Goal: Task Accomplishment & Management: Manage account settings

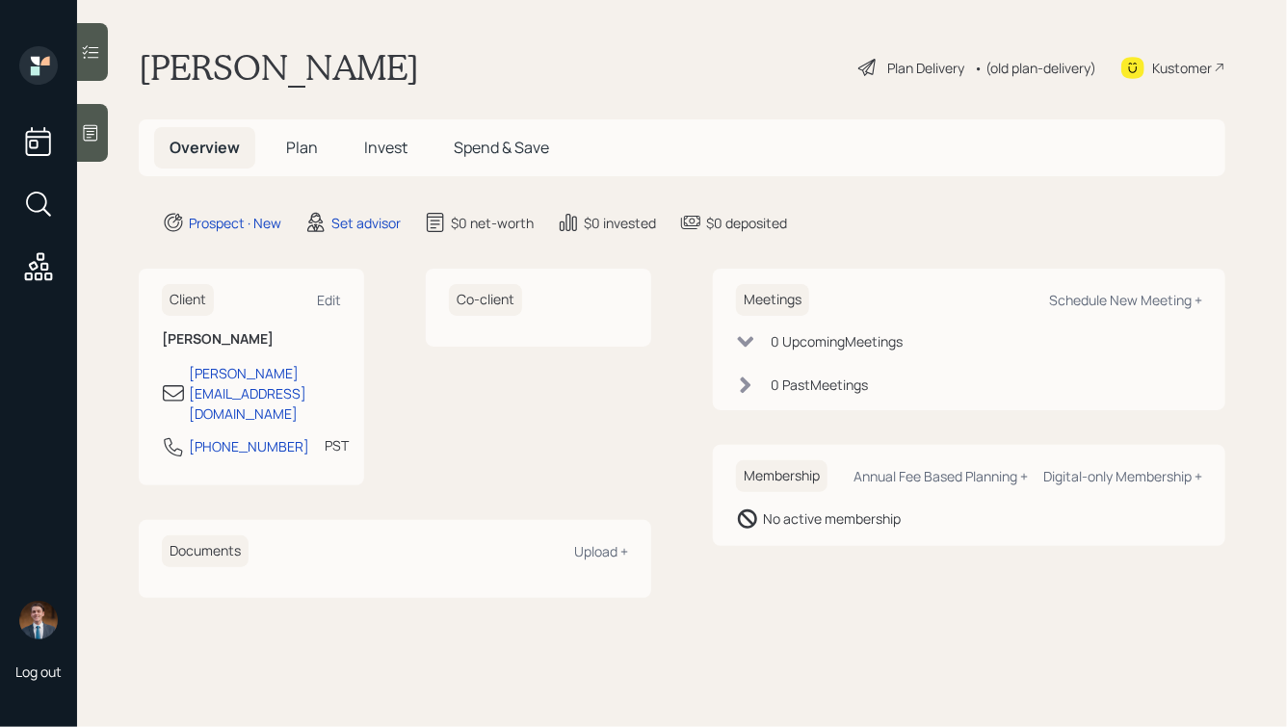
click at [93, 129] on icon at bounding box center [90, 132] width 19 height 19
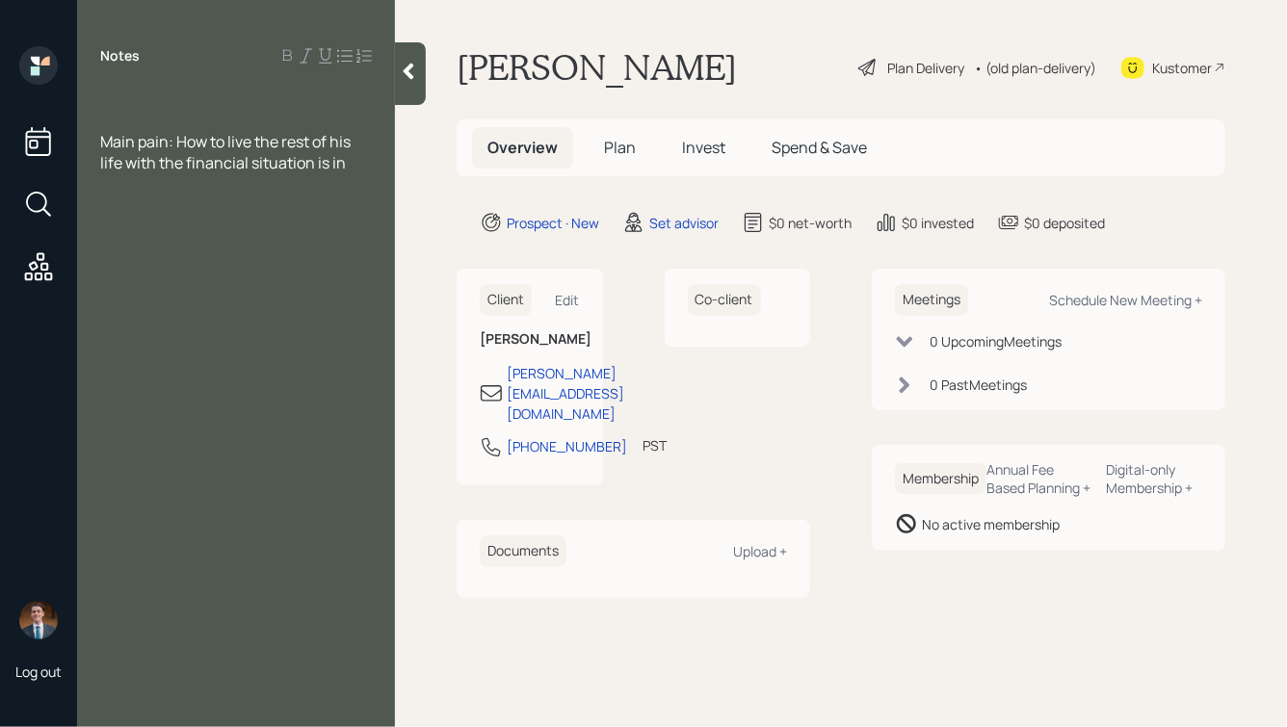
click at [136, 93] on div at bounding box center [236, 99] width 272 height 21
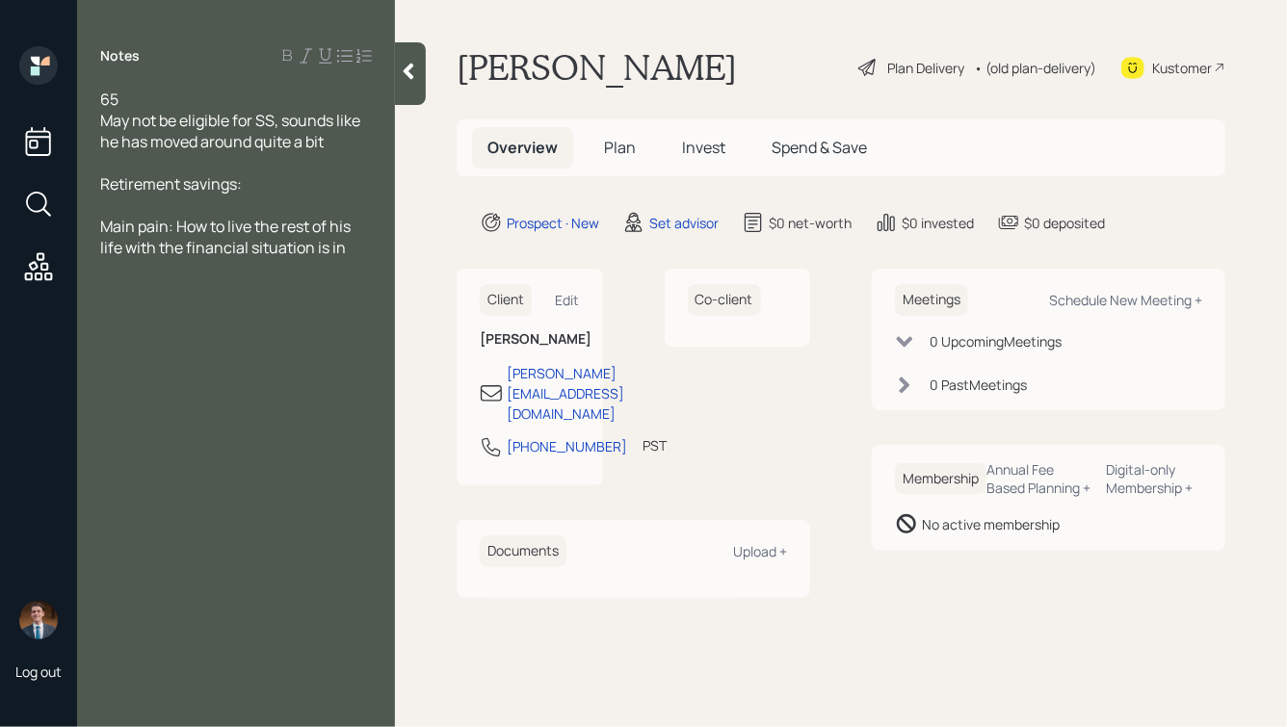
click at [163, 161] on div at bounding box center [236, 162] width 272 height 21
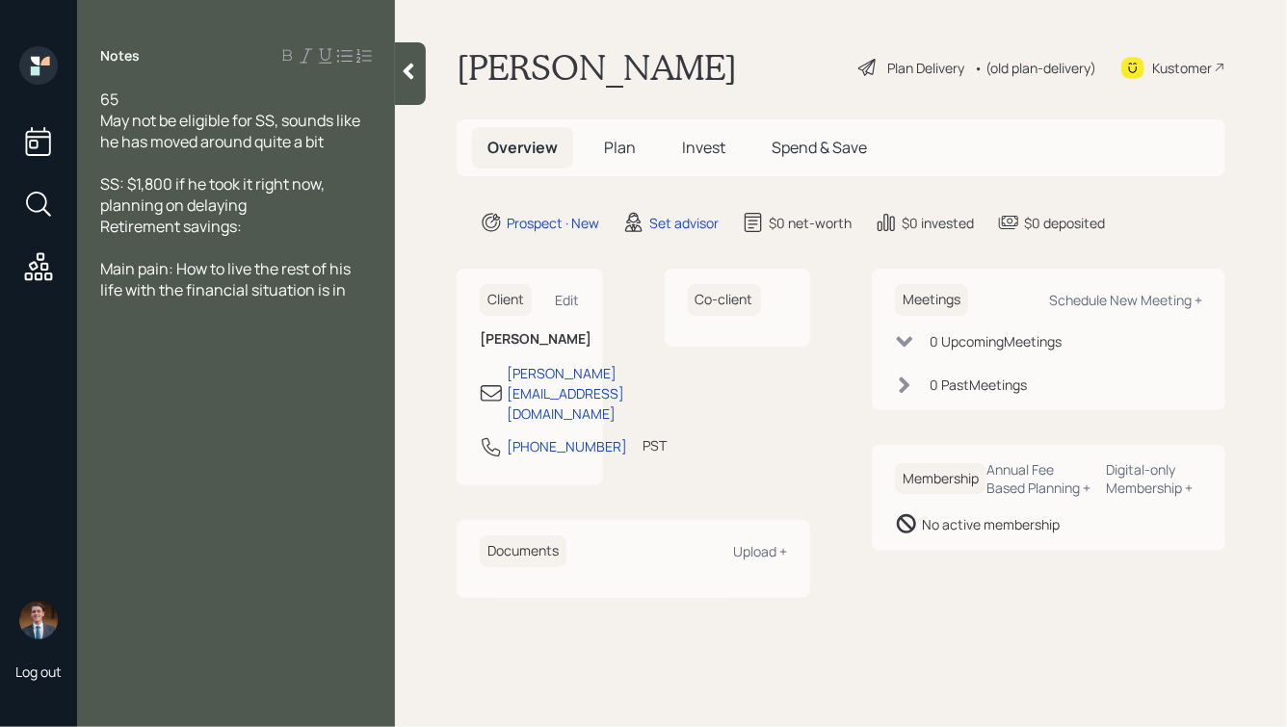
drag, startPoint x: 245, startPoint y: 225, endPoint x: 65, endPoint y: 231, distance: 179.2
click at [65, 231] on div "Log out Notes 65 May not be eligible for SS, sounds like he has moved around qu…" at bounding box center [643, 363] width 1287 height 727
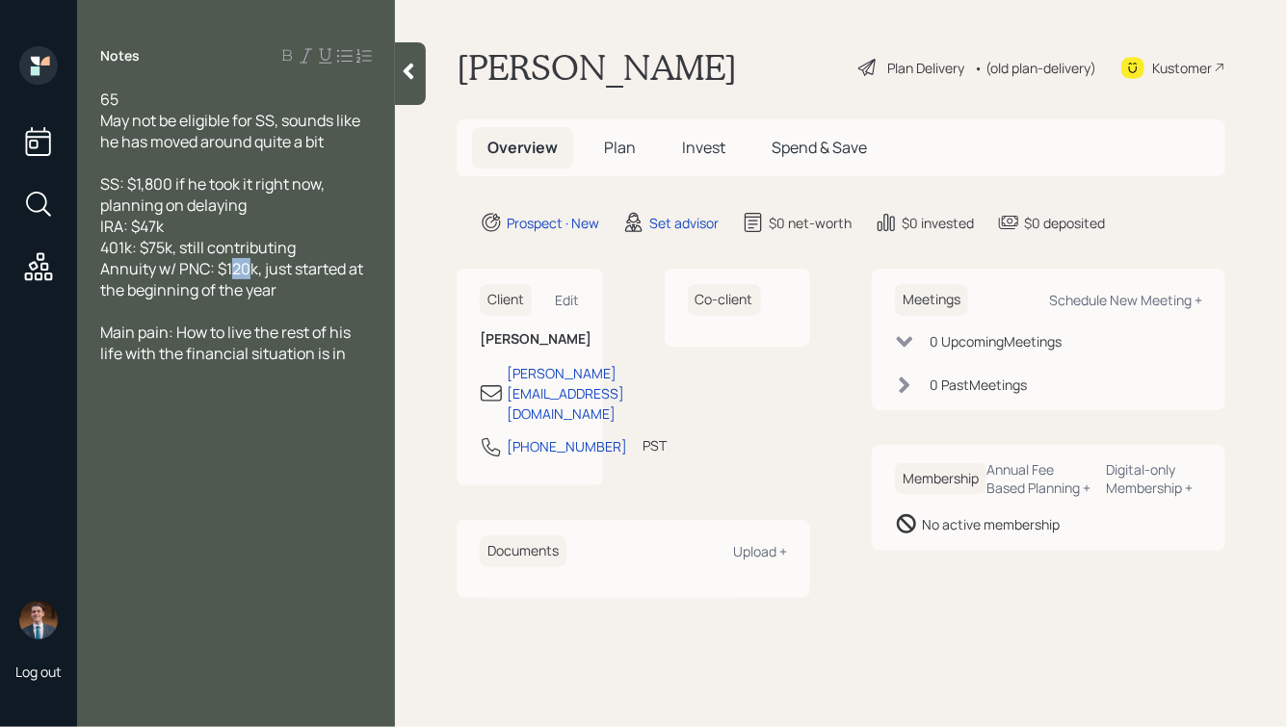
drag, startPoint x: 250, startPoint y: 272, endPoint x: 235, endPoint y: 272, distance: 15.4
click at [235, 273] on span "Annuity w/ PNC: $120k, just started at the beginning of the year" at bounding box center [233, 279] width 266 height 42
click at [303, 286] on div "Annuity w/ PNC: $112k, just started at the beginning of the year" at bounding box center [236, 279] width 272 height 42
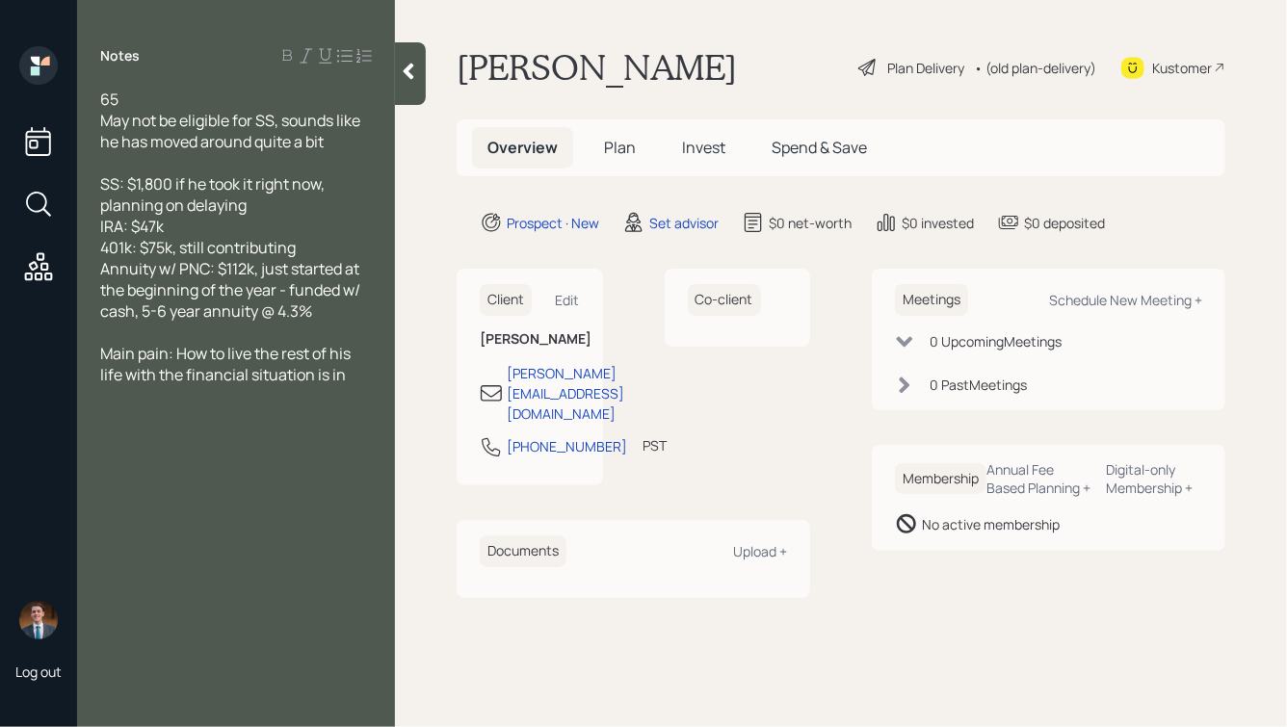
click at [123, 100] on div "65" at bounding box center [236, 99] width 272 height 21
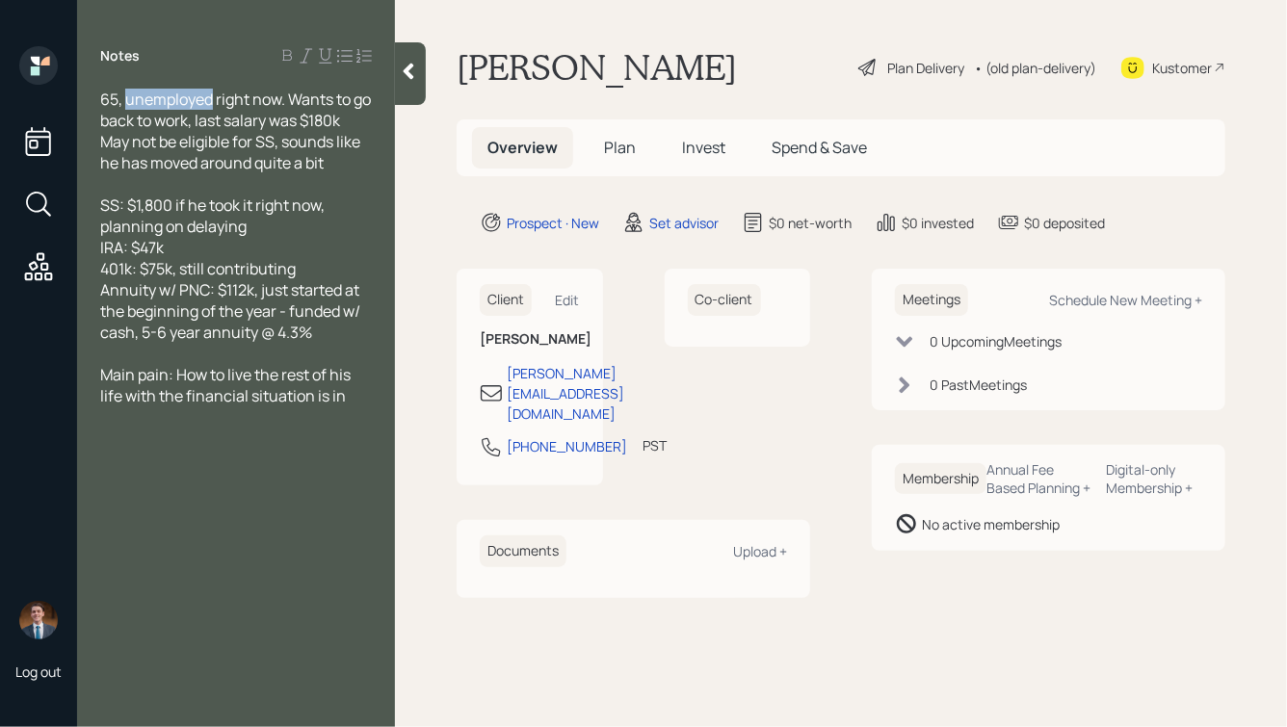
drag, startPoint x: 211, startPoint y: 96, endPoint x: 127, endPoint y: 99, distance: 83.8
click at [127, 99] on span "65, unemployed right now. Wants to go back to work, last salary was $180k" at bounding box center [237, 110] width 274 height 42
drag, startPoint x: 224, startPoint y: 97, endPoint x: 126, endPoint y: 98, distance: 98.2
click at [126, 98] on span "65, on sabbatical right now. Wants to go back to work, last salary was $180k" at bounding box center [230, 110] width 260 height 42
click at [328, 337] on div "Annuity w/ PNC: $112k, just started at the beginning of the year - funded w/ ca…" at bounding box center [236, 311] width 272 height 64
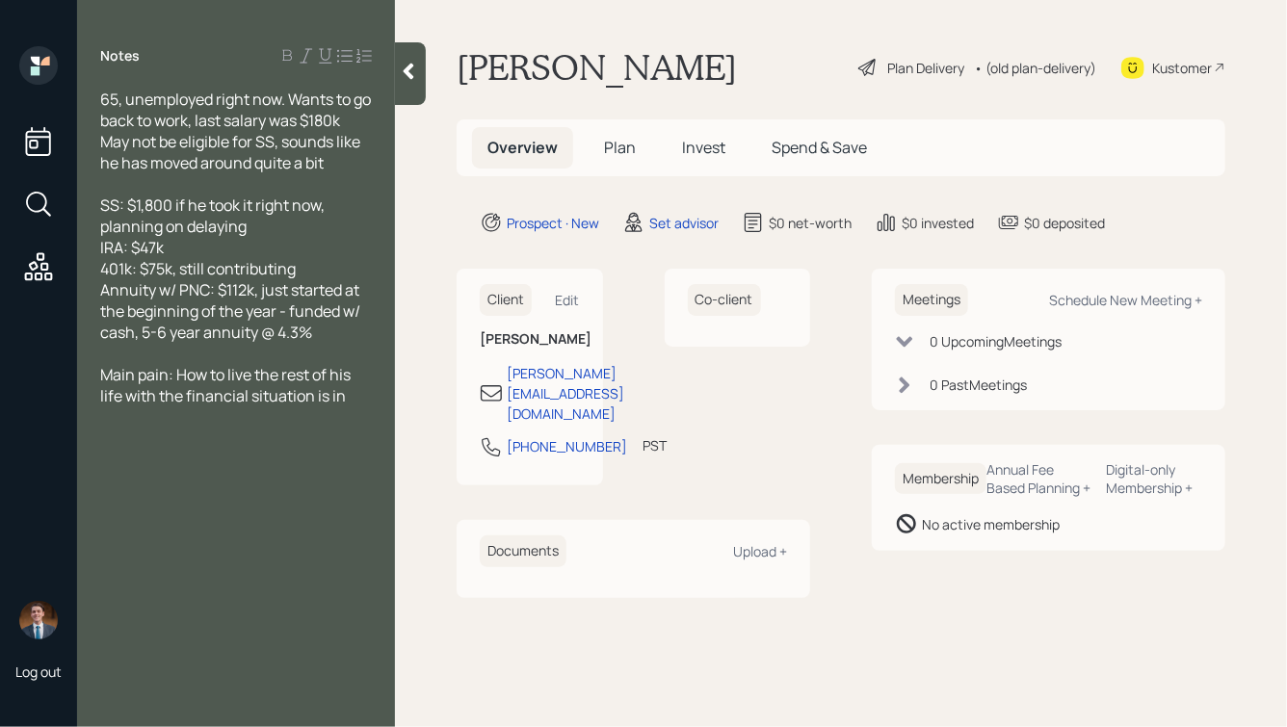
click at [269, 222] on div "SS: $1,800 if he took it right now, planning on delaying" at bounding box center [236, 216] width 272 height 42
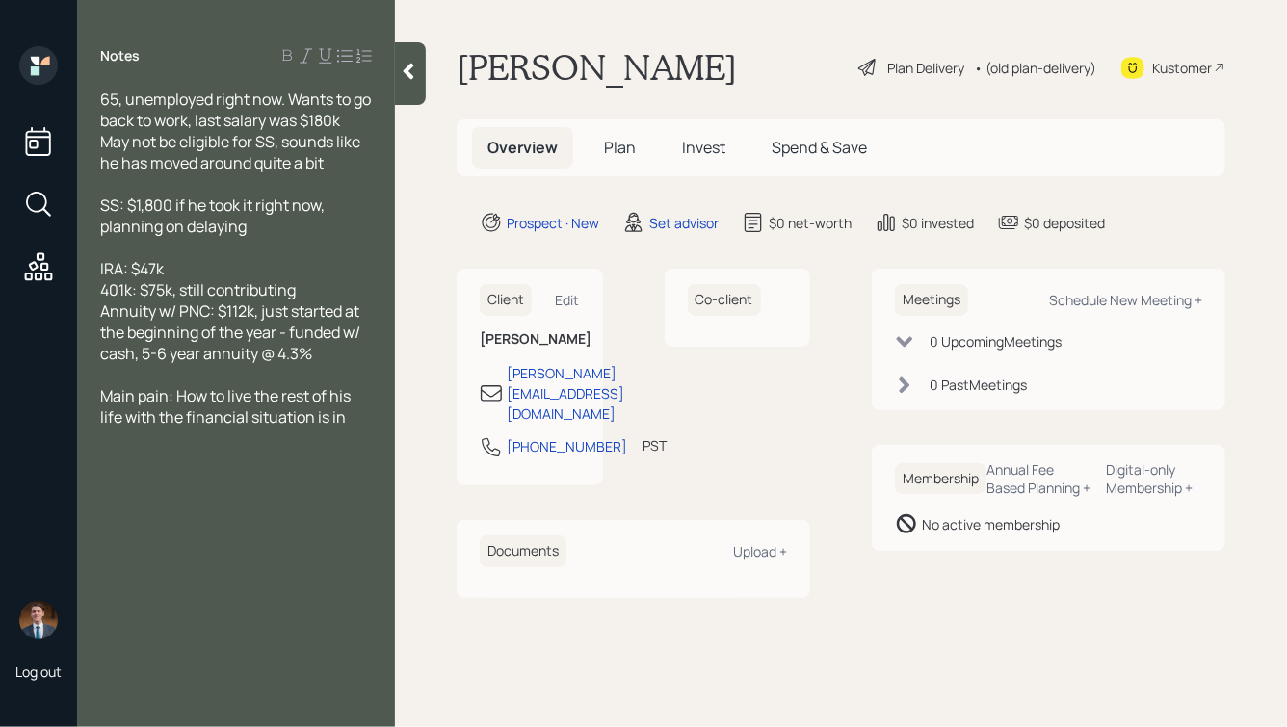
click at [327, 362] on div "Annuity w/ PNC: $112k, just started at the beginning of the year - funded w/ ca…" at bounding box center [236, 332] width 272 height 64
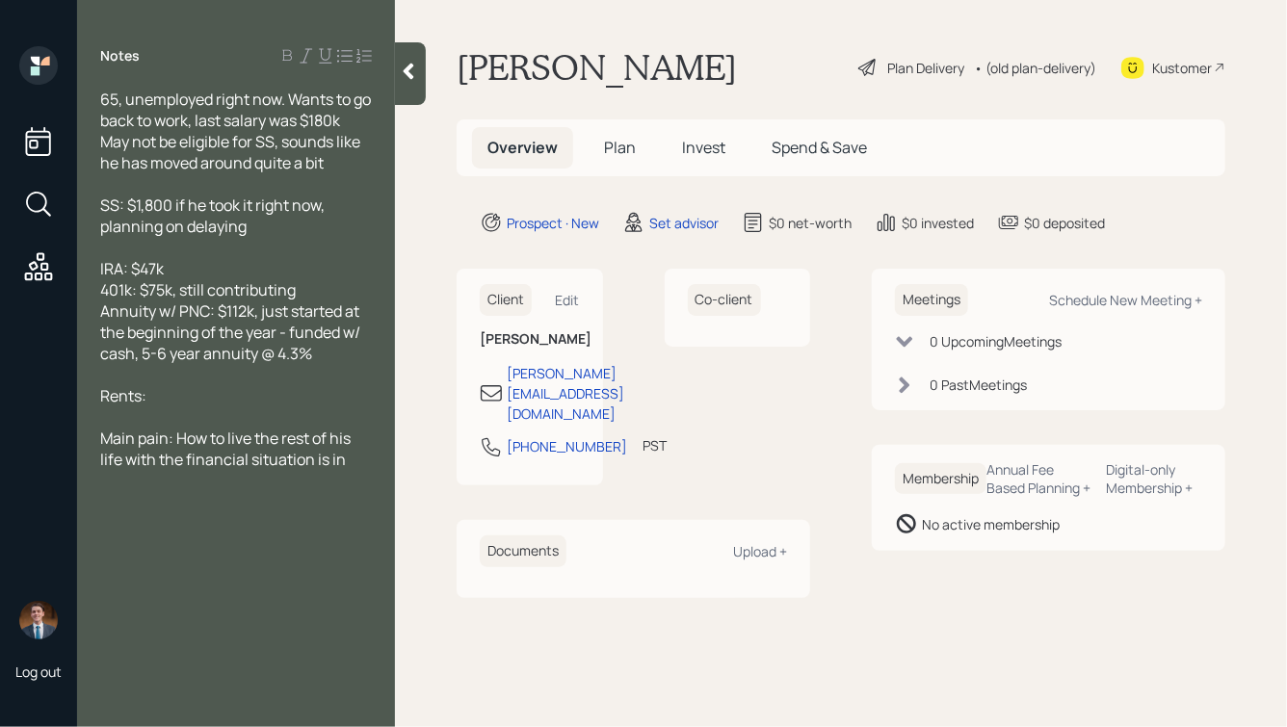
click at [158, 250] on div at bounding box center [236, 247] width 272 height 21
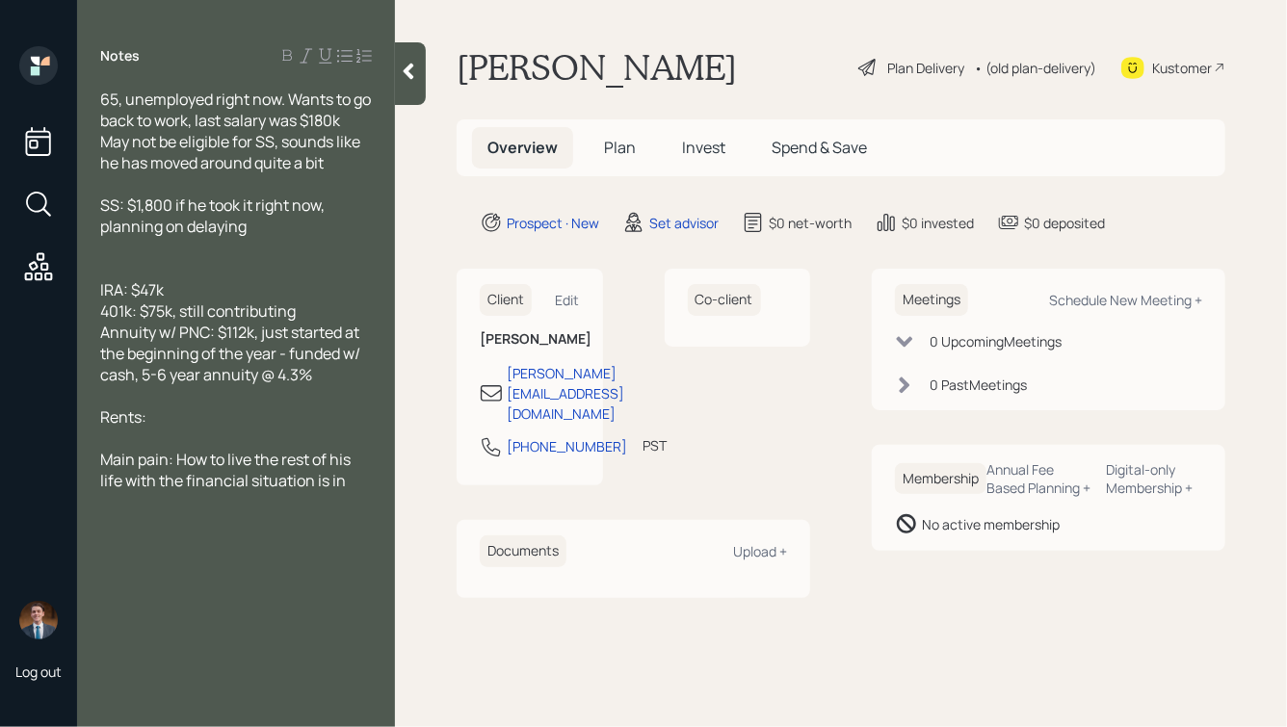
click at [181, 421] on div "Rents:" at bounding box center [236, 416] width 272 height 21
click at [142, 419] on span "Rents:" at bounding box center [123, 416] width 46 height 21
click at [300, 415] on div "Rents from his brother:" at bounding box center [236, 416] width 272 height 21
drag, startPoint x: 275, startPoint y: 418, endPoint x: 91, endPoint y: 415, distance: 184.9
click at [91, 415] on div "65, unemployed right now. Wants to go back to work, last salary was $180k May n…" at bounding box center [236, 290] width 318 height 403
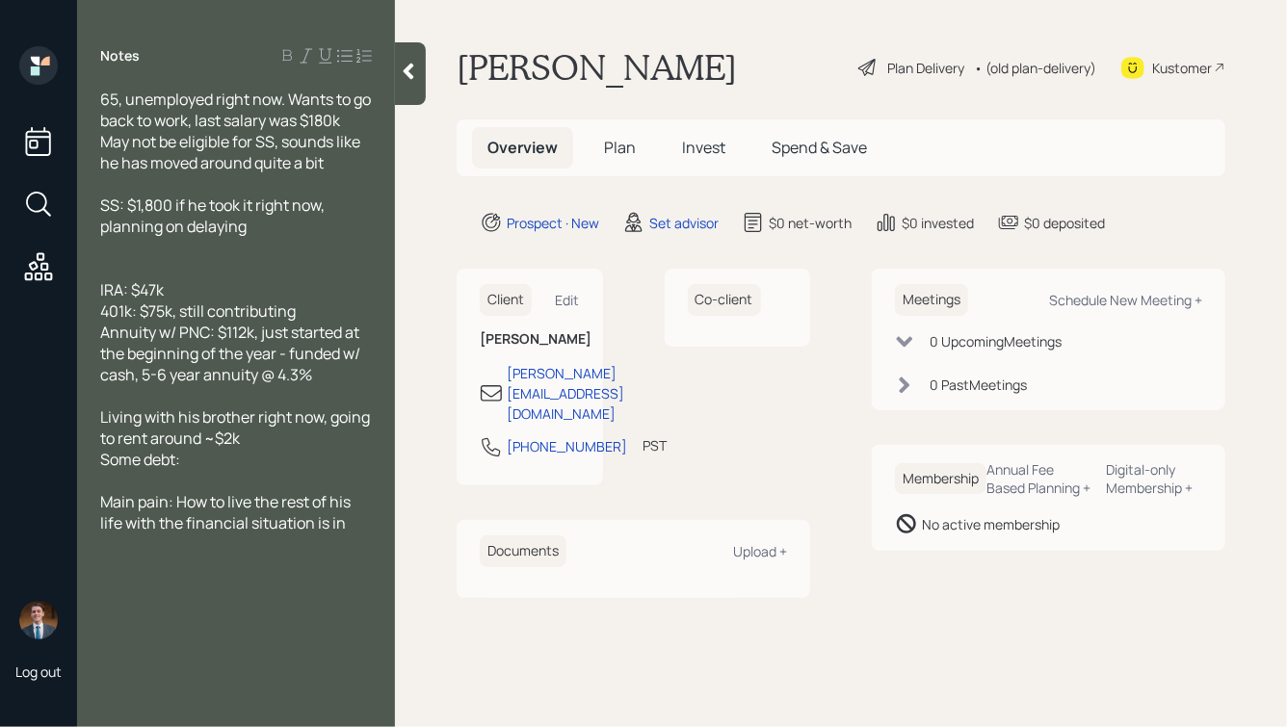
drag, startPoint x: 203, startPoint y: 473, endPoint x: 99, endPoint y: 466, distance: 104.2
click at [99, 466] on div "65, unemployed right now. Wants to go back to work, last salary was $180k May n…" at bounding box center [236, 311] width 318 height 445
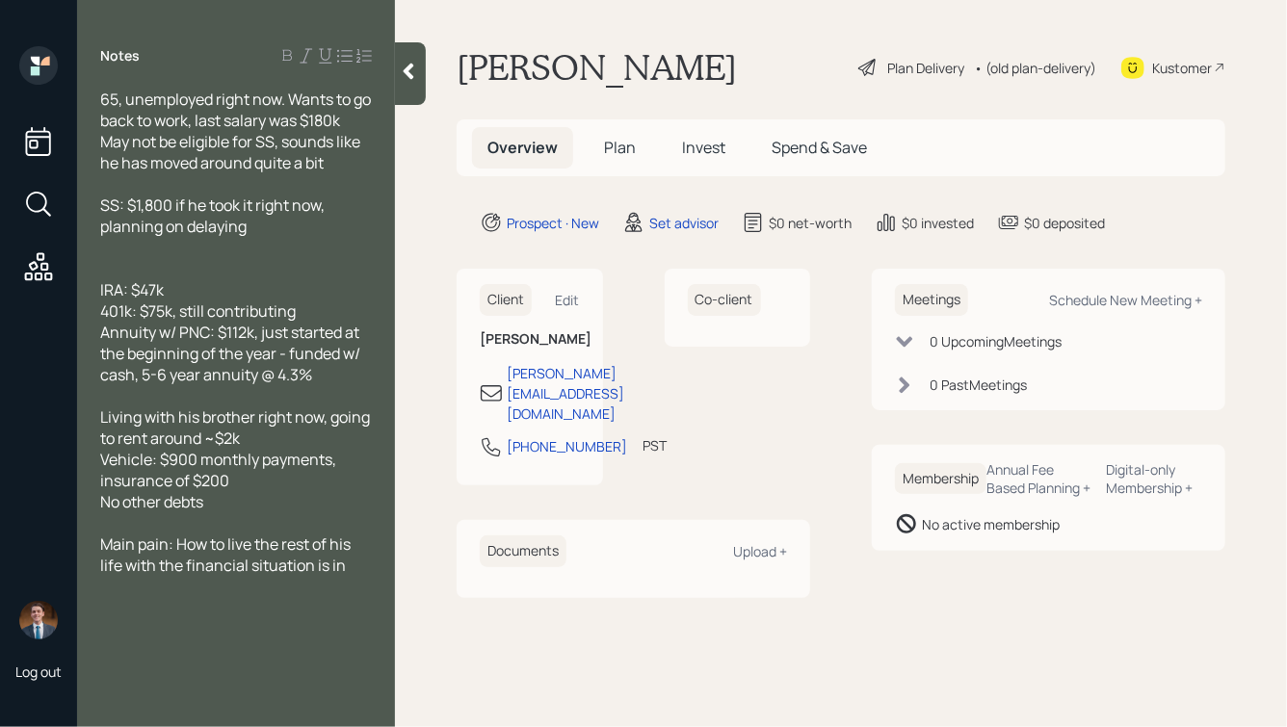
click at [134, 275] on div at bounding box center [236, 268] width 272 height 21
drag, startPoint x: 170, startPoint y: 269, endPoint x: 156, endPoint y: 271, distance: 13.6
click at [156, 271] on span "Cash: $34k" at bounding box center [139, 268] width 78 height 21
click at [406, 73] on icon at bounding box center [409, 72] width 11 height 16
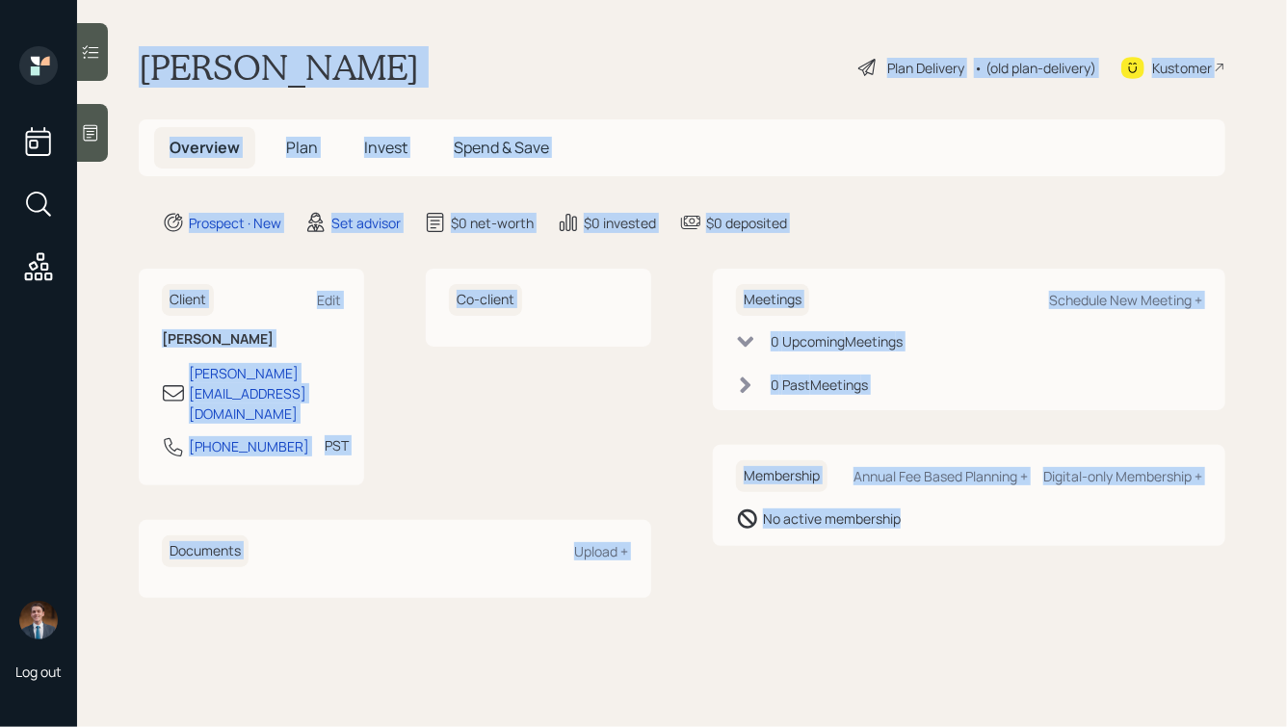
drag, startPoint x: 135, startPoint y: 63, endPoint x: 816, endPoint y: 590, distance: 861.5
click at [816, 590] on main "[PERSON_NAME] Plan Delivery • (old plan-delivery) Kustomer Overview Plan Invest…" at bounding box center [682, 363] width 1210 height 727
click at [816, 591] on main "[PERSON_NAME] Plan Delivery • (old plan-delivery) Kustomer Overview Plan Invest…" at bounding box center [682, 363] width 1210 height 727
drag, startPoint x: 139, startPoint y: 65, endPoint x: 1030, endPoint y: 727, distance: 1110.3
click at [1030, 726] on main "[PERSON_NAME] Plan Delivery • (old plan-delivery) Kustomer Overview Plan Invest…" at bounding box center [682, 363] width 1210 height 727
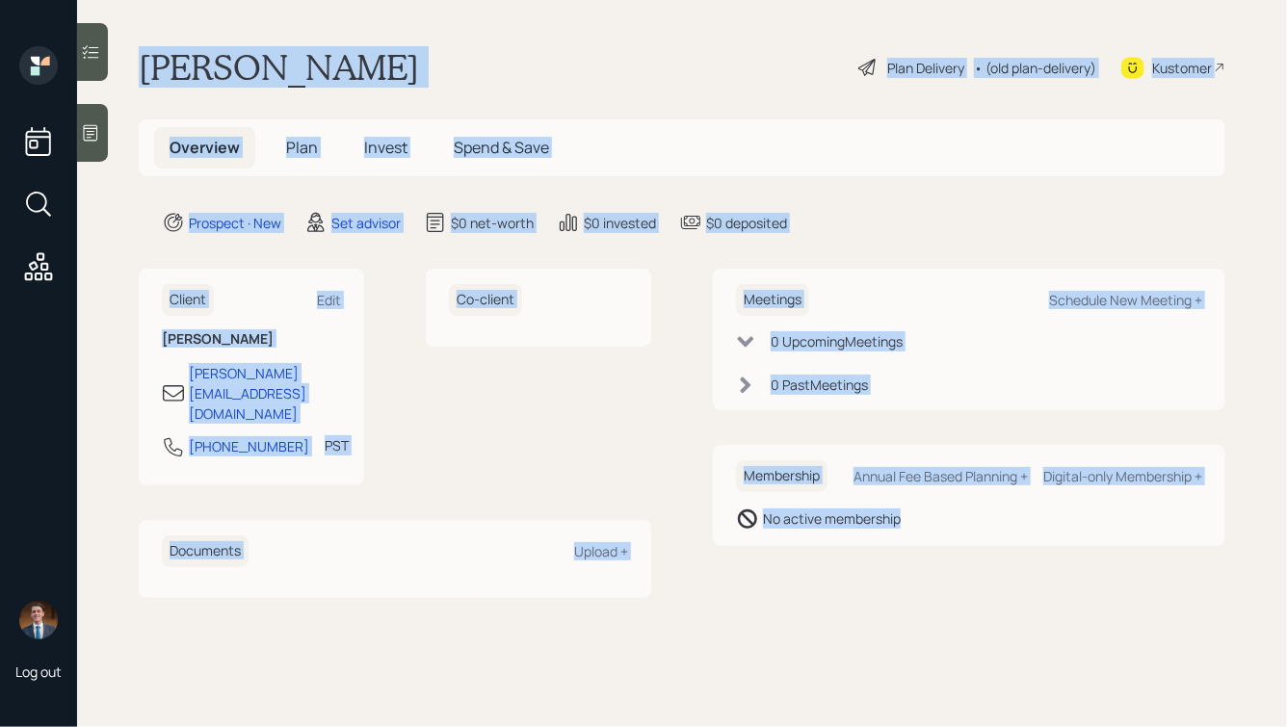
click at [850, 574] on main "[PERSON_NAME] Plan Delivery • (old plan-delivery) Kustomer Overview Plan Invest…" at bounding box center [682, 363] width 1210 height 727
drag, startPoint x: 959, startPoint y: 578, endPoint x: 366, endPoint y: 22, distance: 812.9
click at [366, 21] on main "[PERSON_NAME] Plan Delivery • (old plan-delivery) Kustomer Overview Plan Invest…" at bounding box center [682, 363] width 1210 height 727
click at [316, 44] on main "[PERSON_NAME] Plan Delivery • (old plan-delivery) Kustomer Overview Plan Invest…" at bounding box center [682, 363] width 1210 height 727
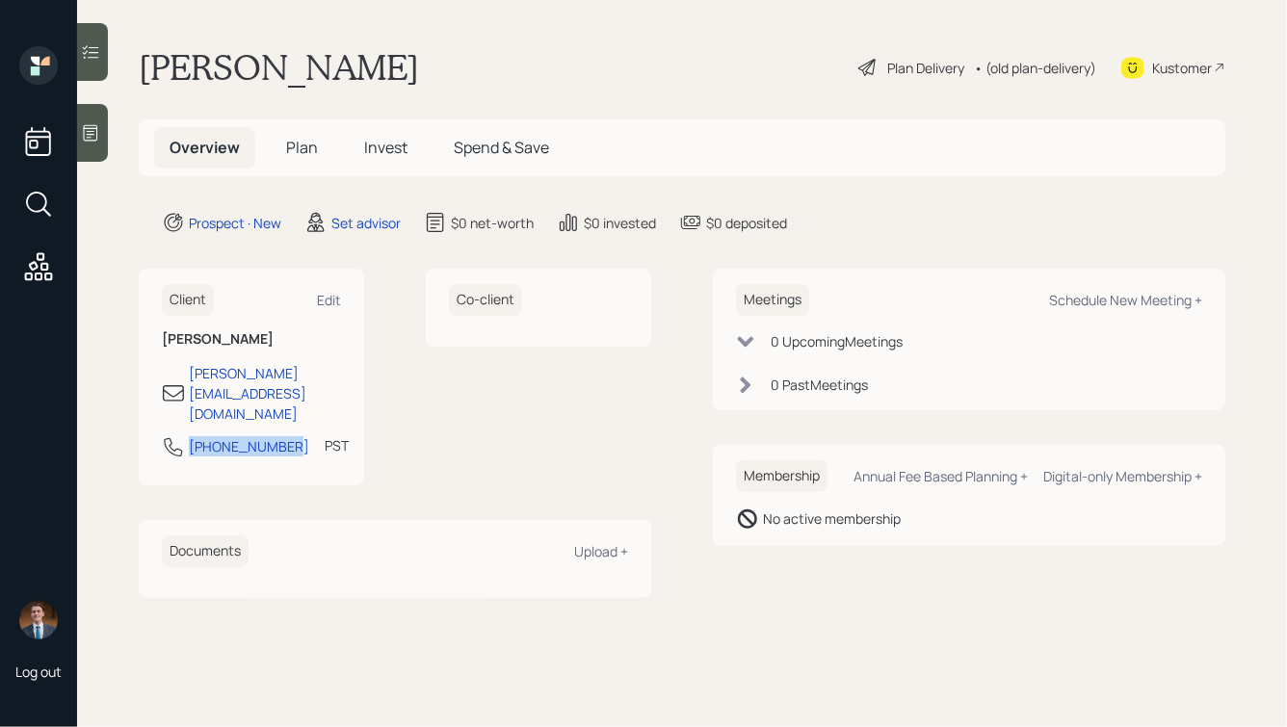
drag, startPoint x: 283, startPoint y: 409, endPoint x: 177, endPoint y: 412, distance: 106.0
click at [177, 435] on div "[PHONE_NUMBER] PST Currently 6:48 AM" at bounding box center [251, 452] width 179 height 35
click at [340, 435] on div "[PHONE_NUMBER] PST Currently 6:48 AM" at bounding box center [251, 452] width 179 height 35
click at [1109, 300] on div "Schedule New Meeting +" at bounding box center [1125, 300] width 153 height 18
select select "round-[PERSON_NAME]"
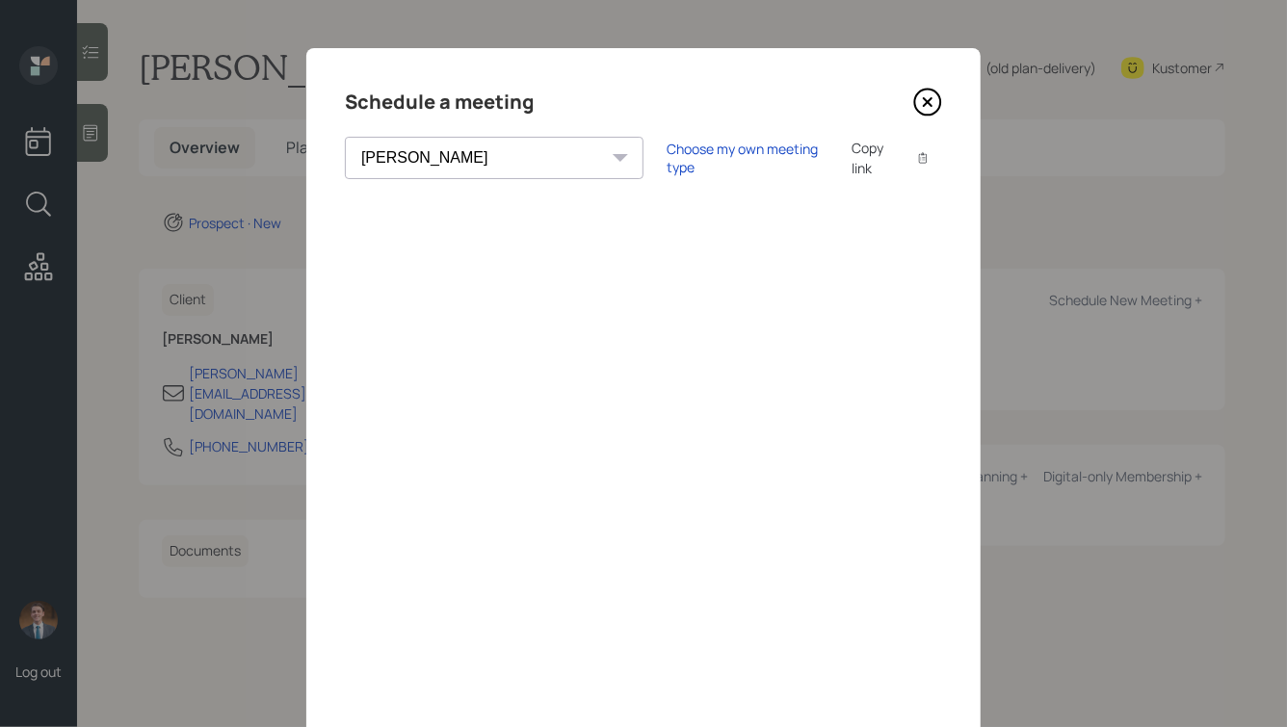
click at [931, 104] on icon at bounding box center [927, 102] width 29 height 29
